Goal: Task Accomplishment & Management: Complete application form

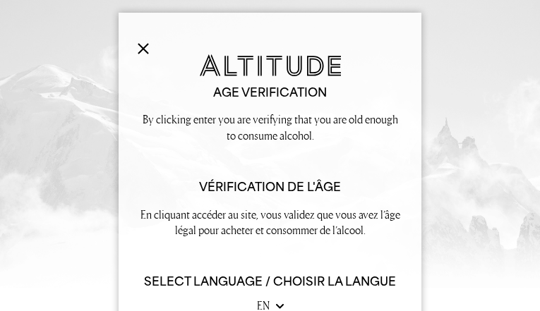
type input "WQRyLZJueHLjc"
type input "[EMAIL_ADDRESS][DOMAIN_NAME]"
type input "8818214396"
type input "heDJlolCMv"
type input "mCWTKbKc"
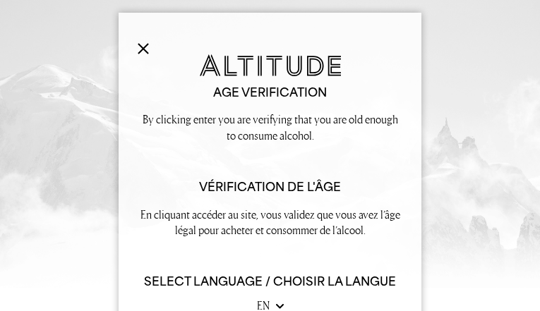
type input "[EMAIL_ADDRESS][DOMAIN_NAME]"
